Goal: Task Accomplishment & Management: Manage account settings

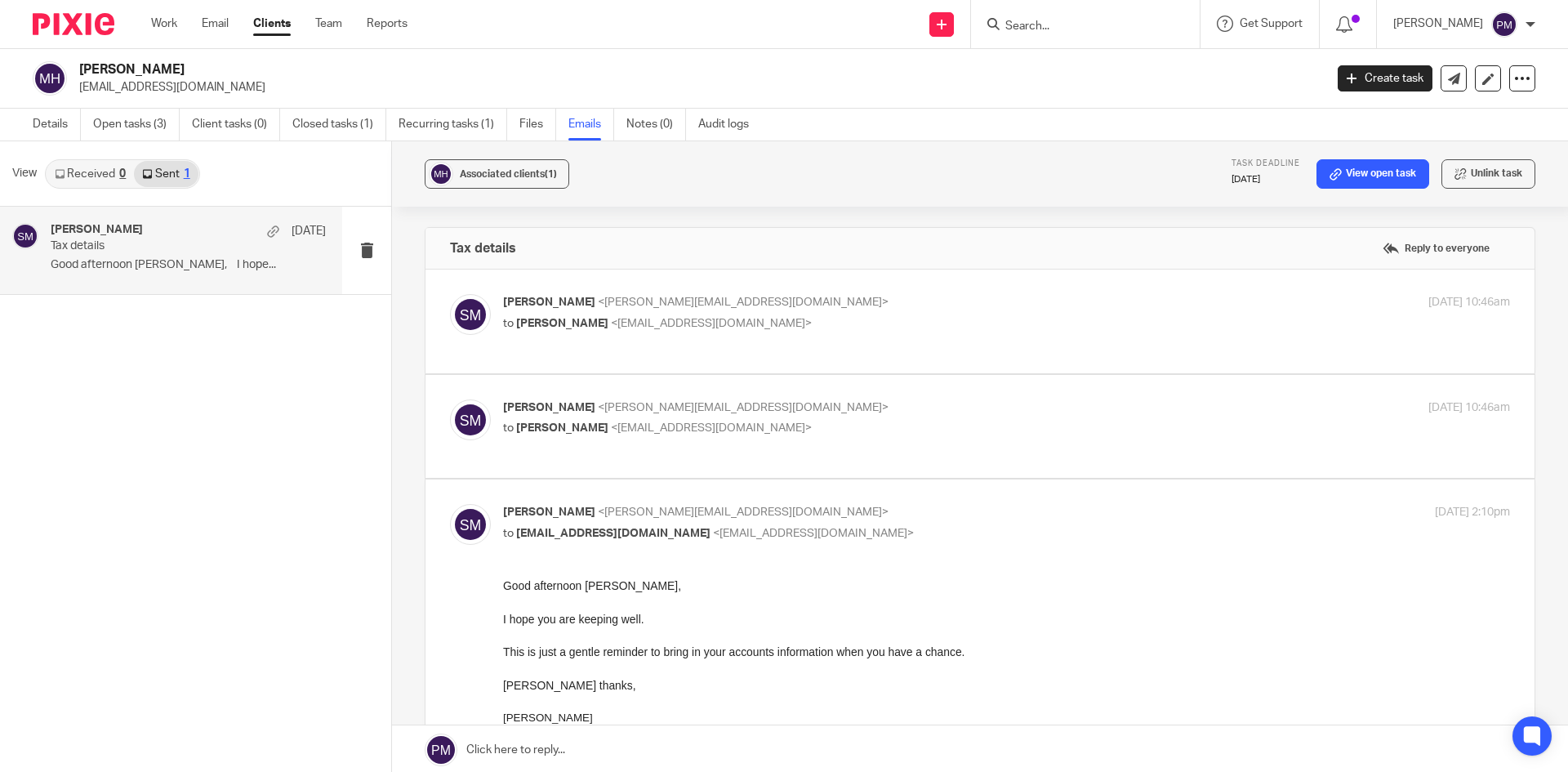
click at [1106, 26] on input "Search" at bounding box center [1077, 27] width 147 height 15
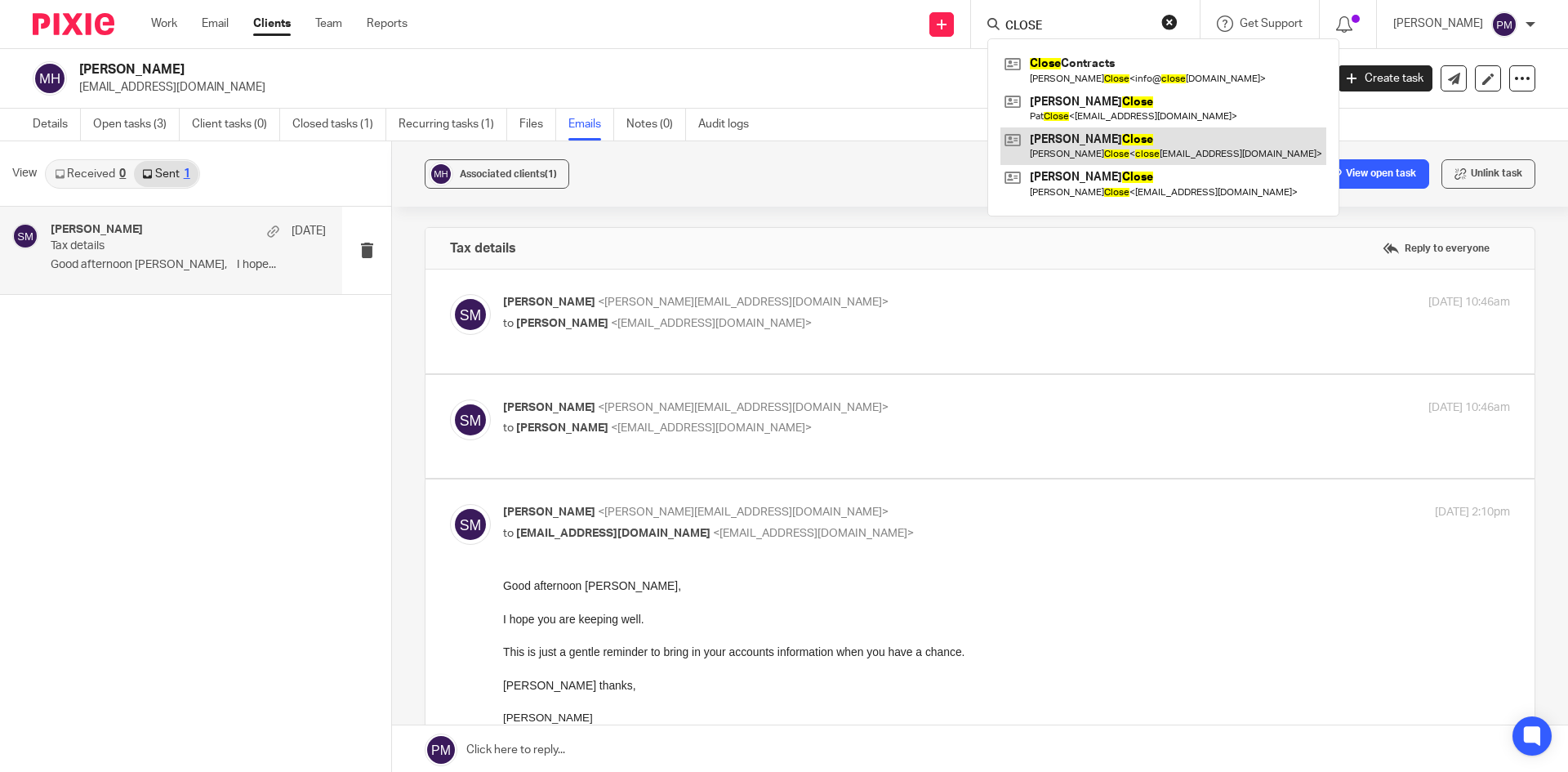
type input "CLOSE"
click at [1112, 149] on link at bounding box center [1163, 145] width 326 height 37
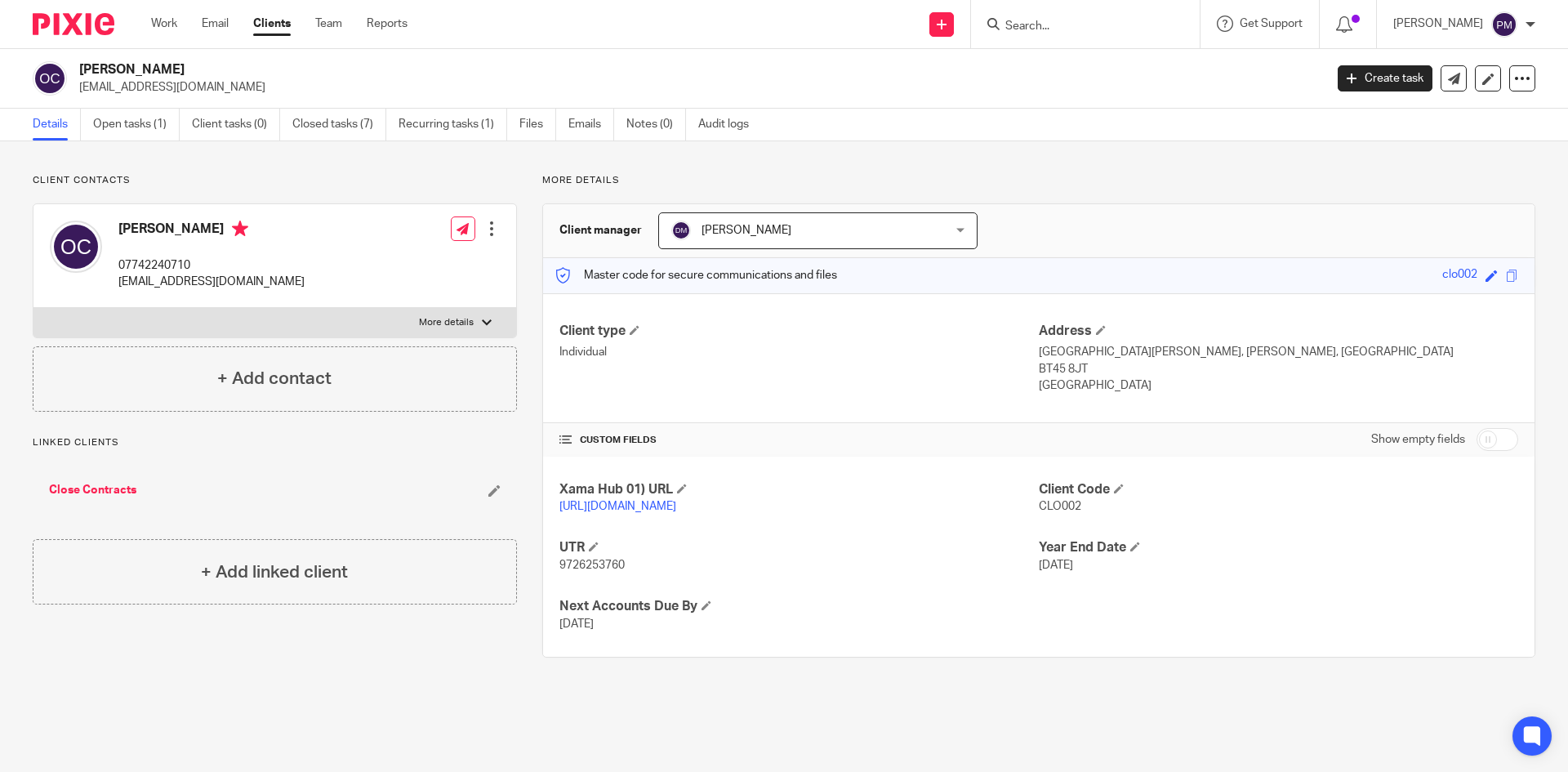
click at [494, 222] on div at bounding box center [492, 229] width 17 height 17
click at [396, 263] on link "Edit contact" at bounding box center [415, 265] width 156 height 24
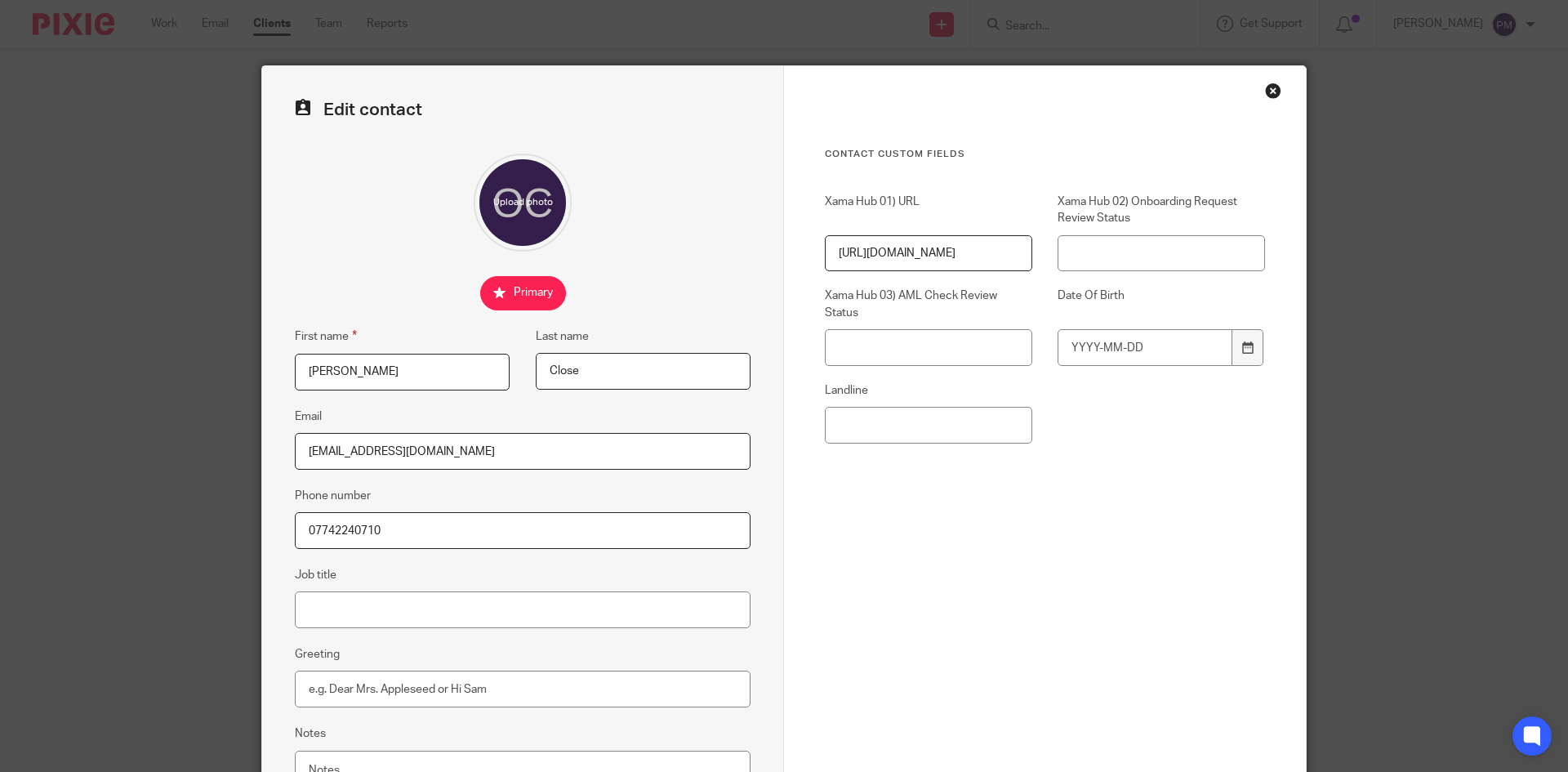
click at [1266, 85] on div "Close this dialog window" at bounding box center [1274, 91] width 17 height 17
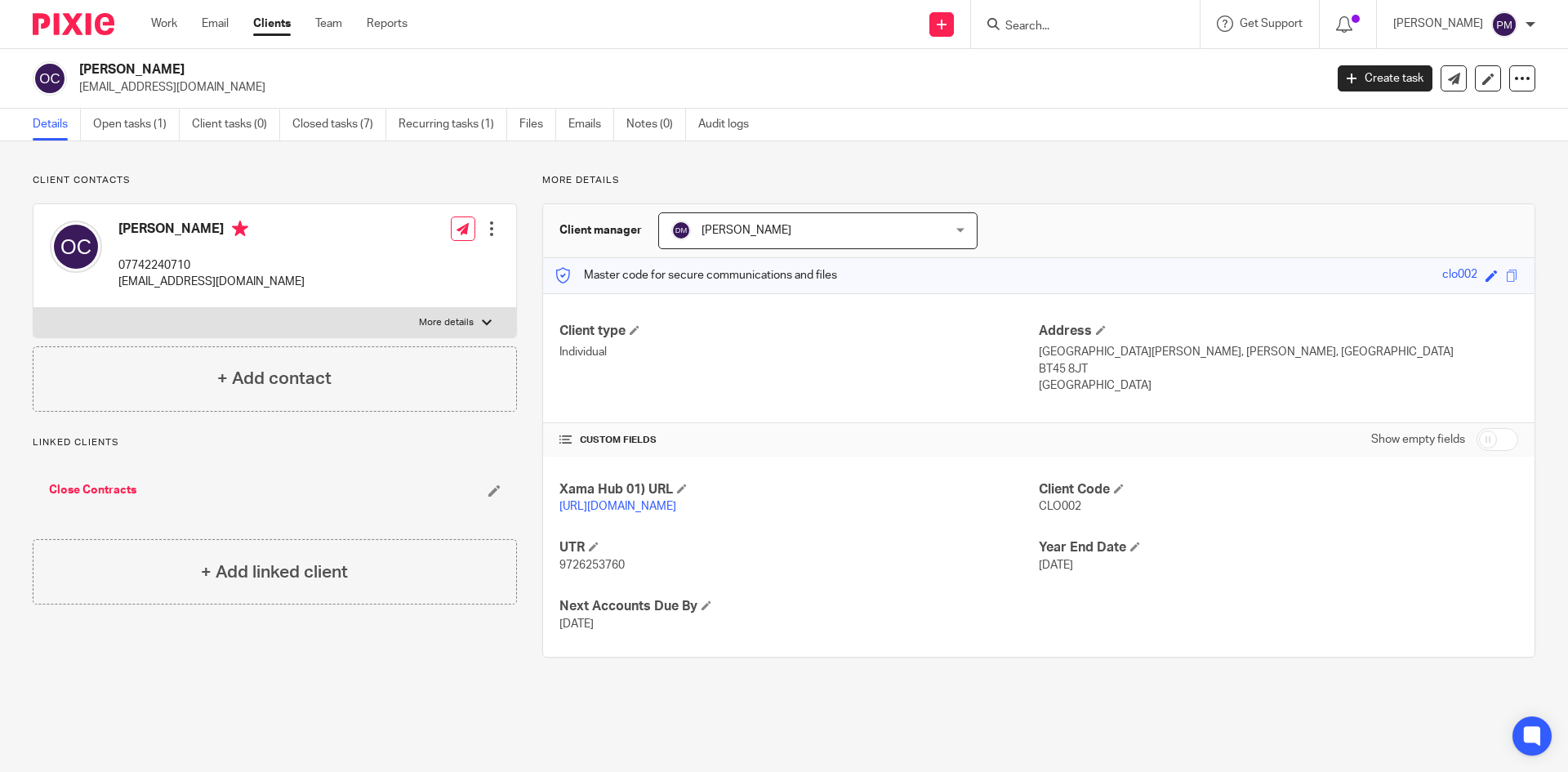
click at [163, 314] on label "More details" at bounding box center [274, 322] width 483 height 29
click at [33, 308] on input "More details" at bounding box center [32, 307] width 1 height 1
checkbox input "true"
